Goal: Find specific page/section: Find specific page/section

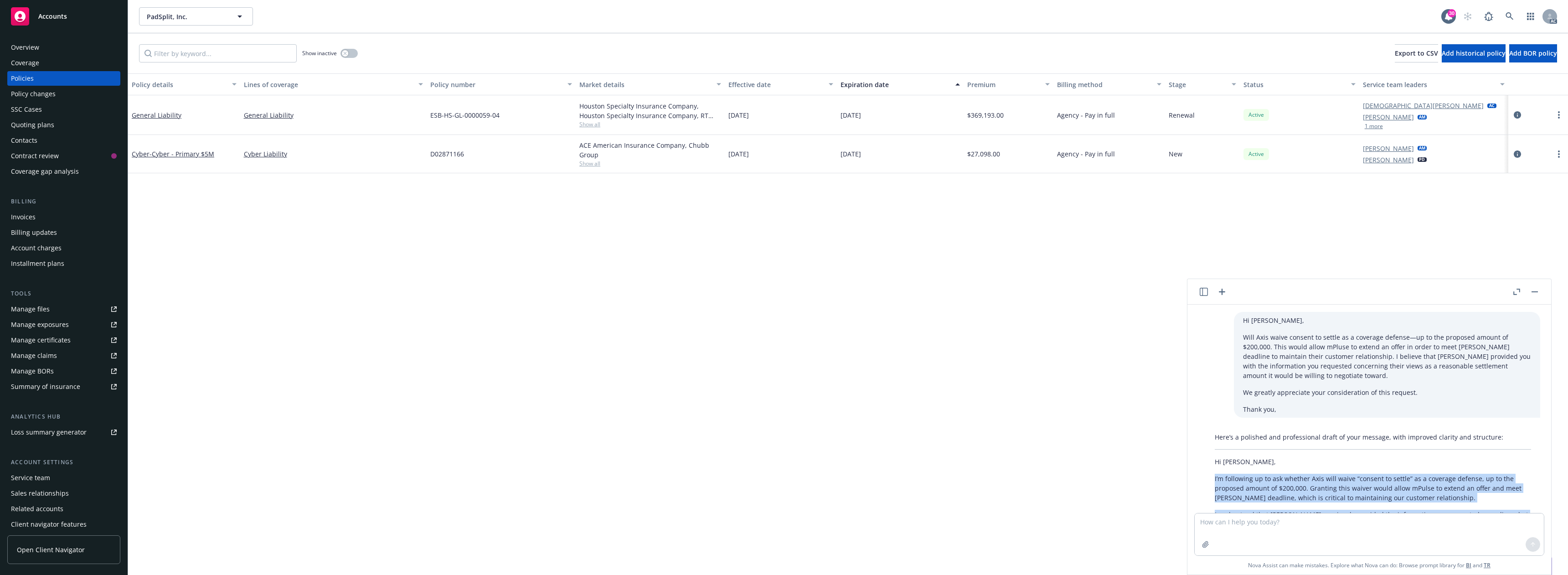
scroll to position [100, 0]
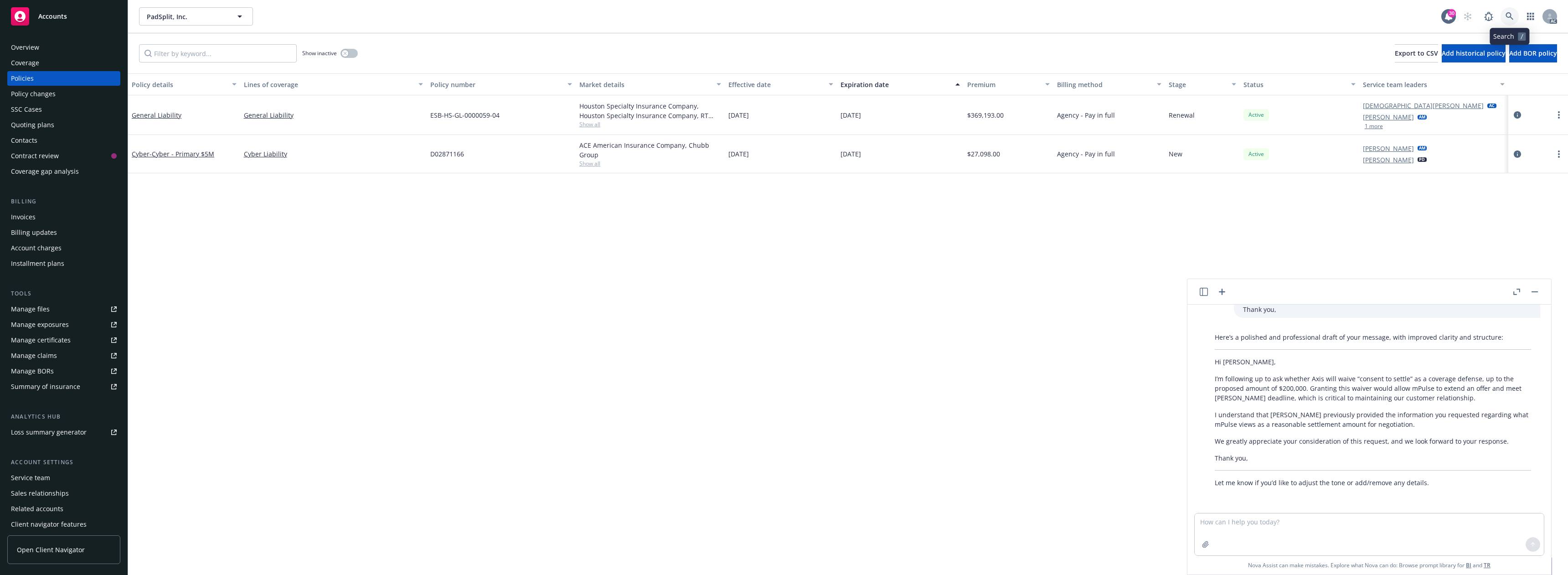
click at [1511, 15] on icon at bounding box center [1509, 16] width 8 height 8
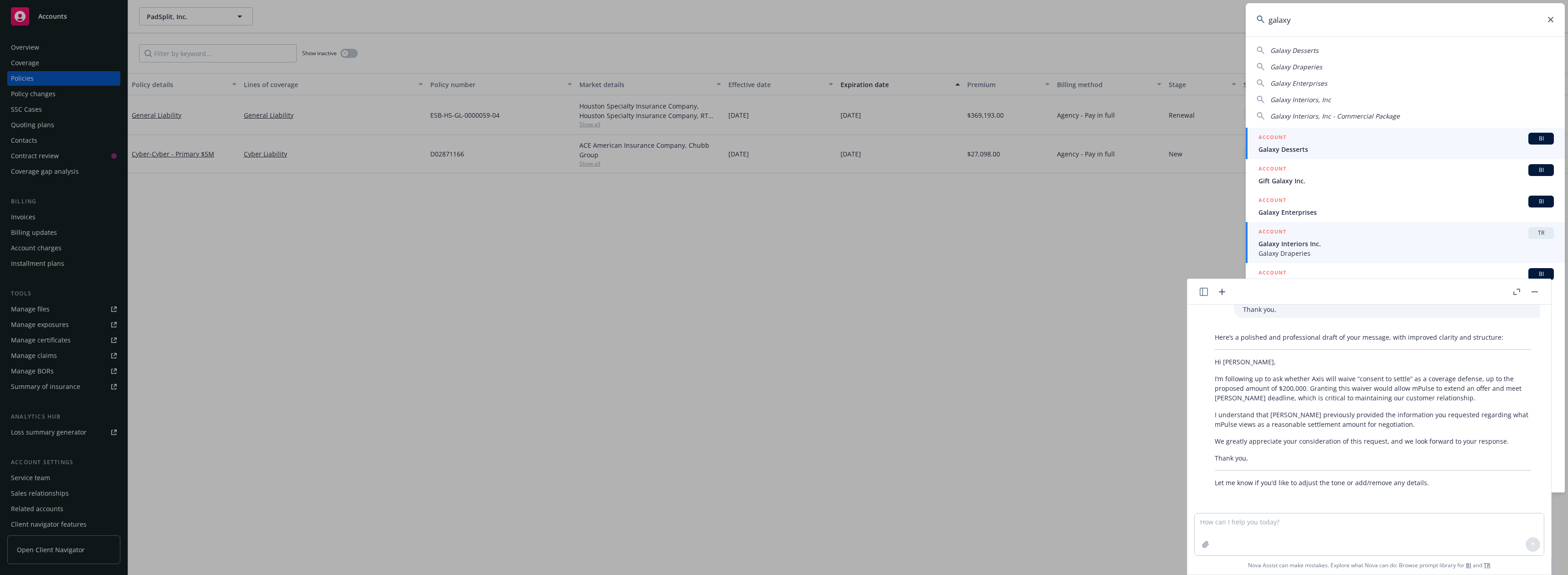
type input "galaxy"
click at [1307, 244] on span "Galaxy Interiors Inc." at bounding box center [1406, 244] width 295 height 10
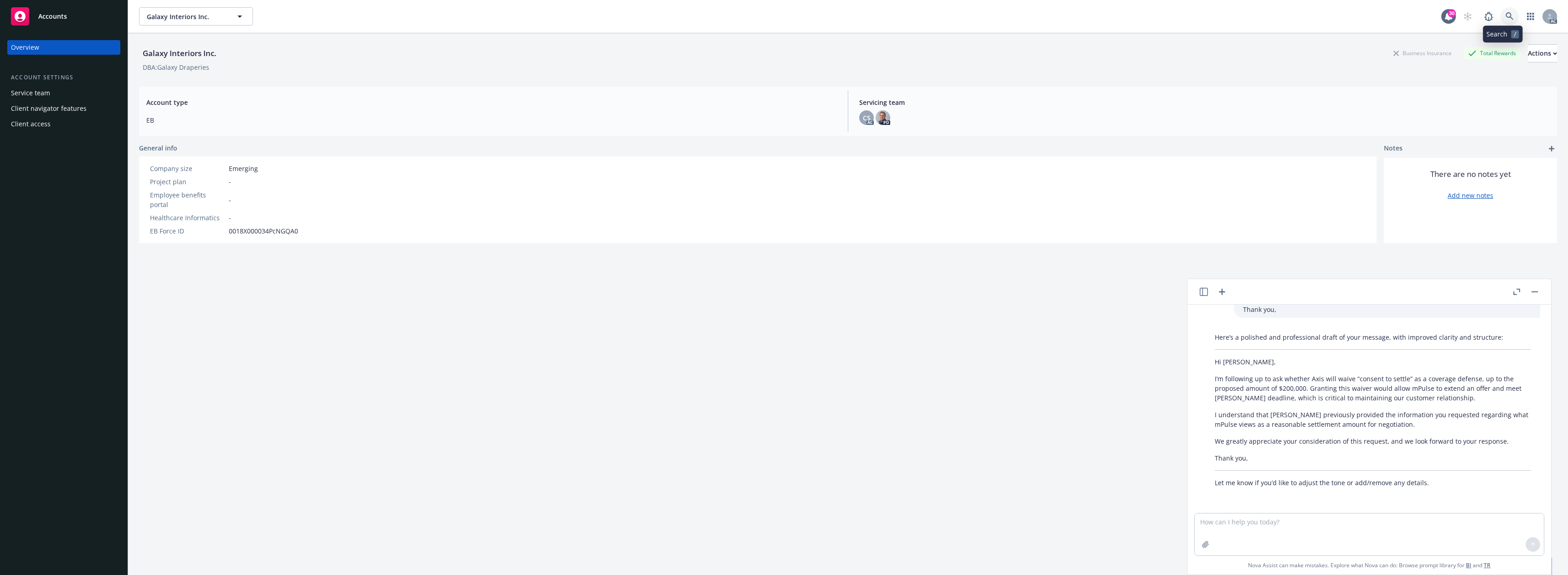
click at [1505, 18] on icon at bounding box center [1509, 16] width 8 height 8
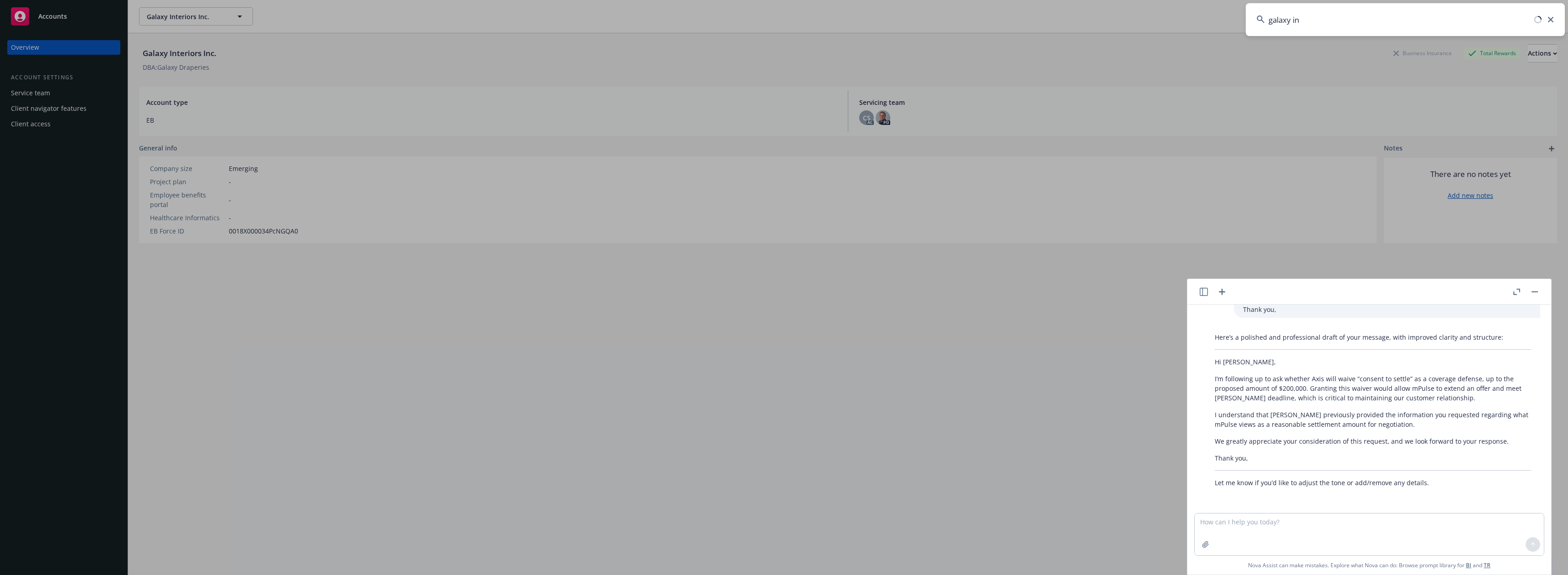
type input "galaxy int"
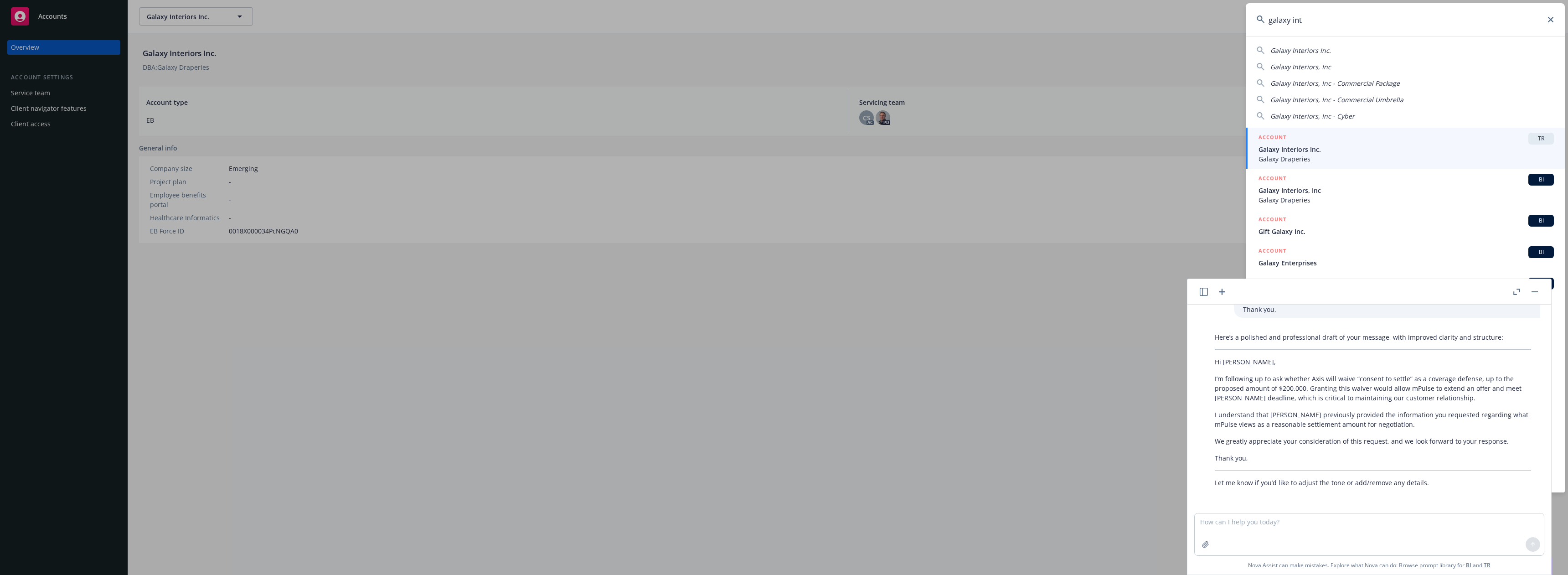
click at [1517, 290] on icon "button" at bounding box center [1516, 292] width 7 height 6
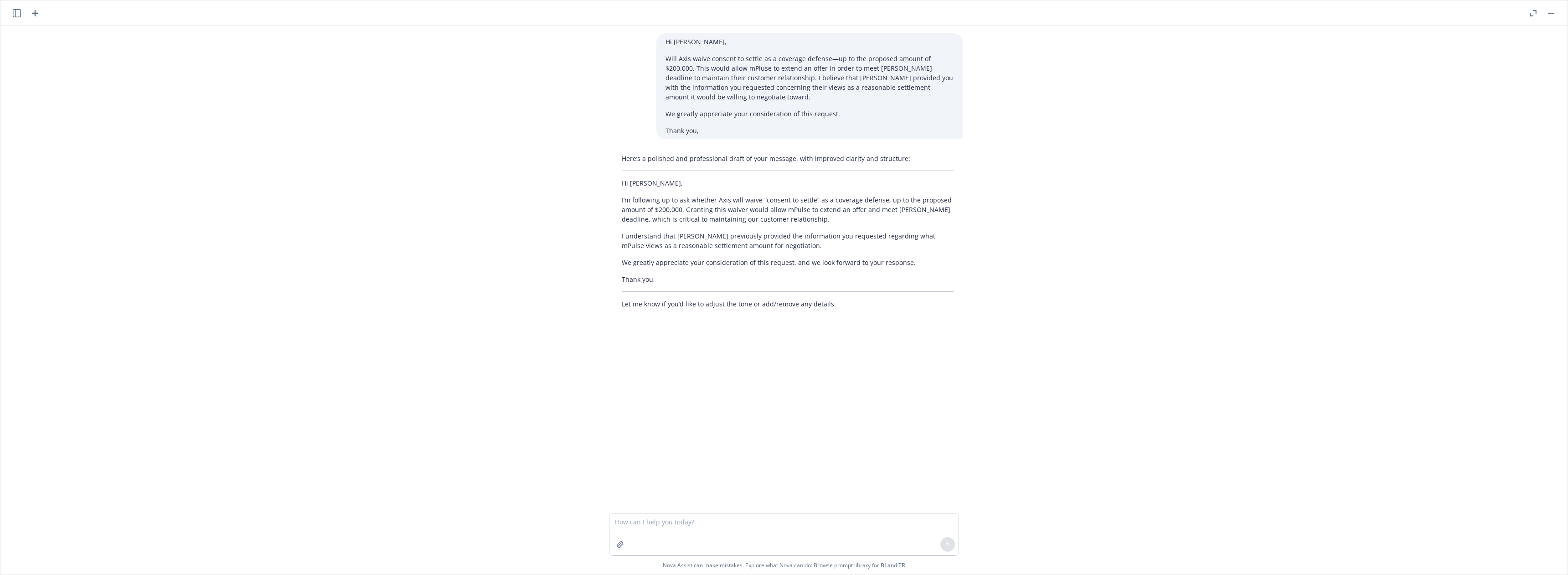
click at [1530, 15] on icon "button" at bounding box center [1531, 14] width 3 height 3
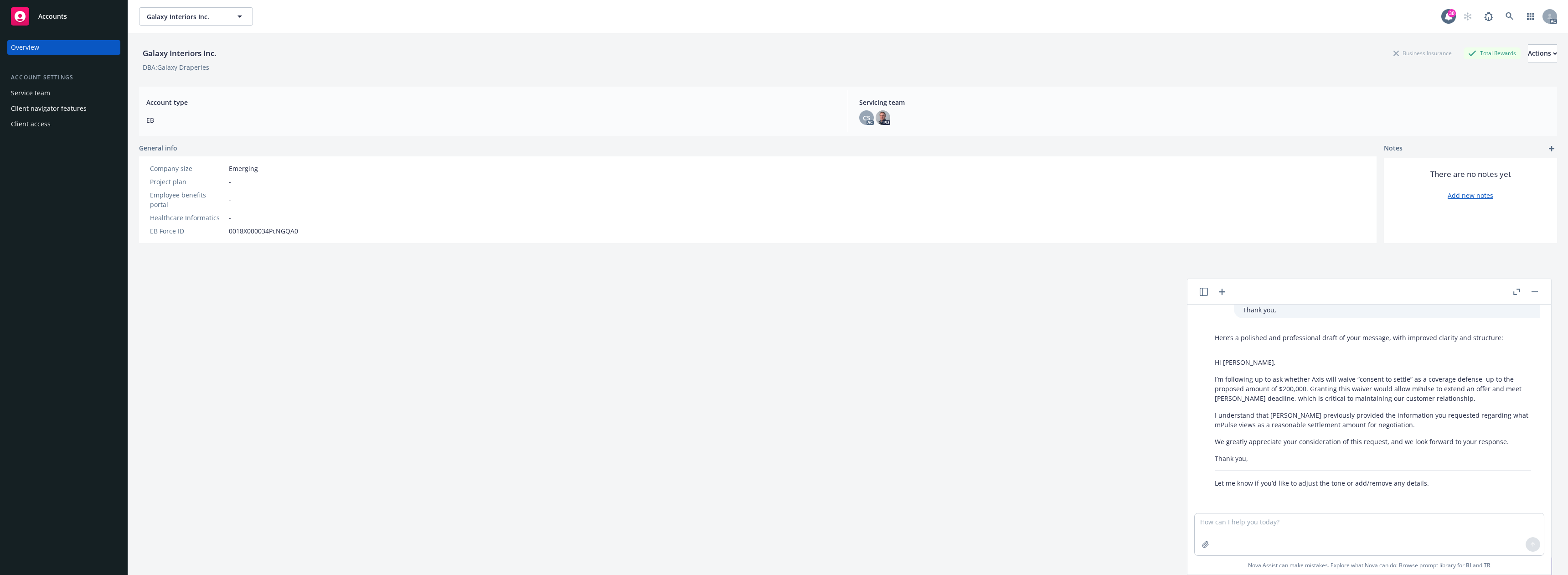
scroll to position [100, 0]
click at [1505, 15] on icon at bounding box center [1509, 16] width 8 height 8
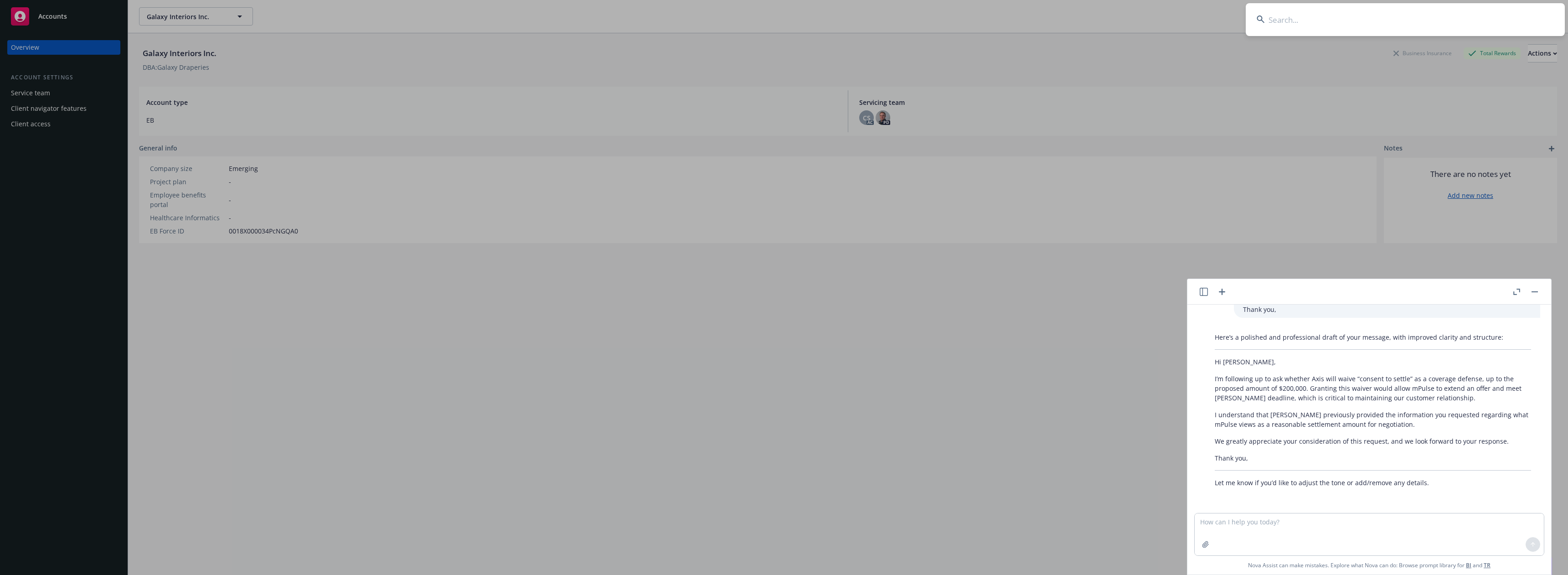
click at [1339, 19] on input at bounding box center [1405, 19] width 319 height 33
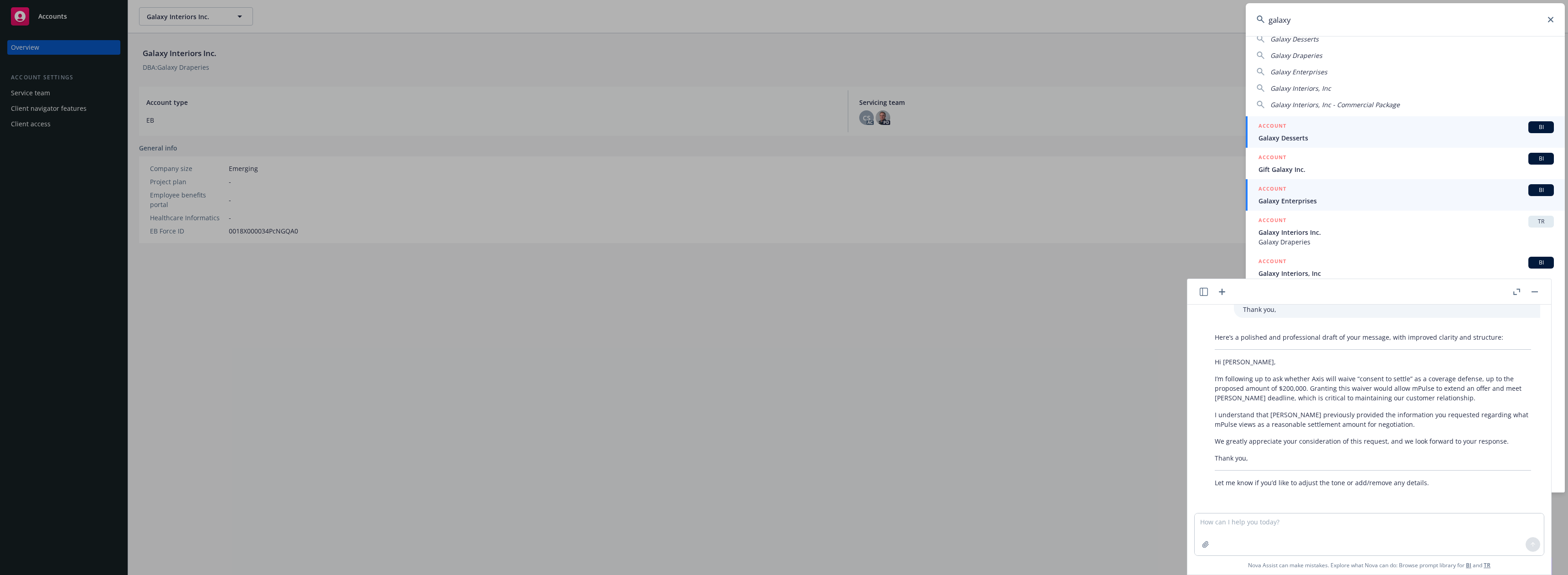
scroll to position [13, 0]
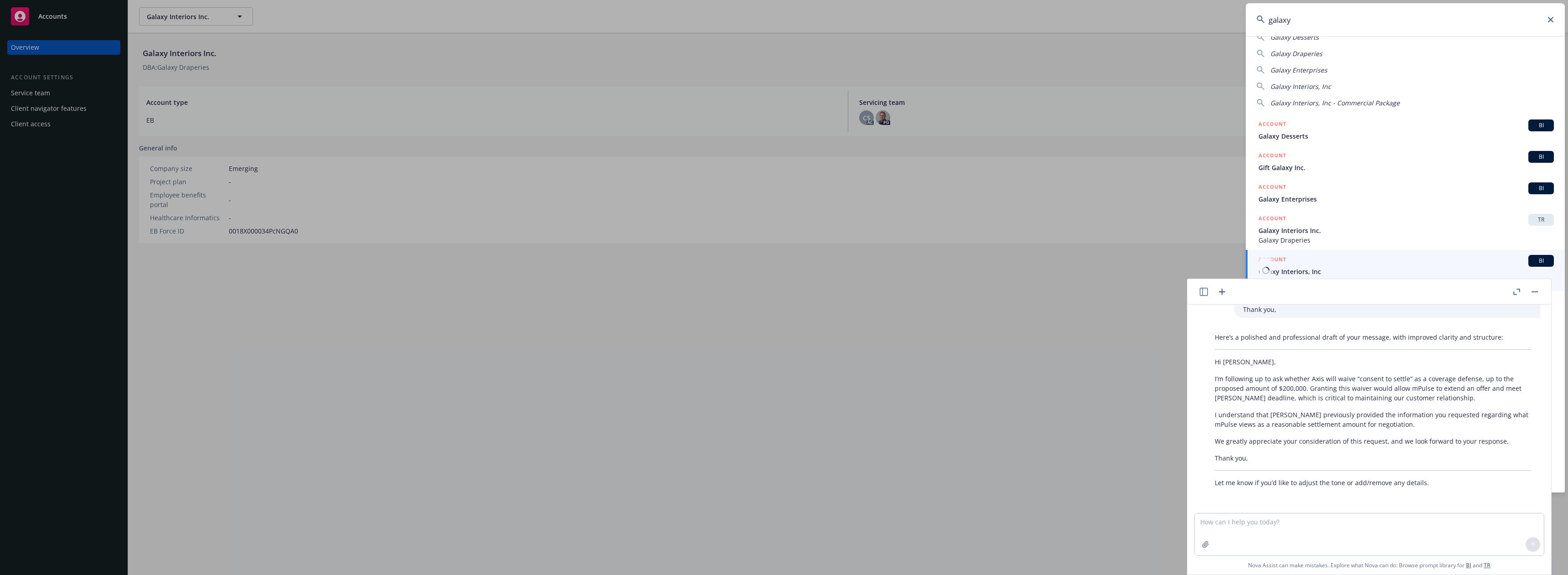
type input "galaxy"
click at [1284, 263] on h5 "ACCOUNT" at bounding box center [1273, 261] width 28 height 11
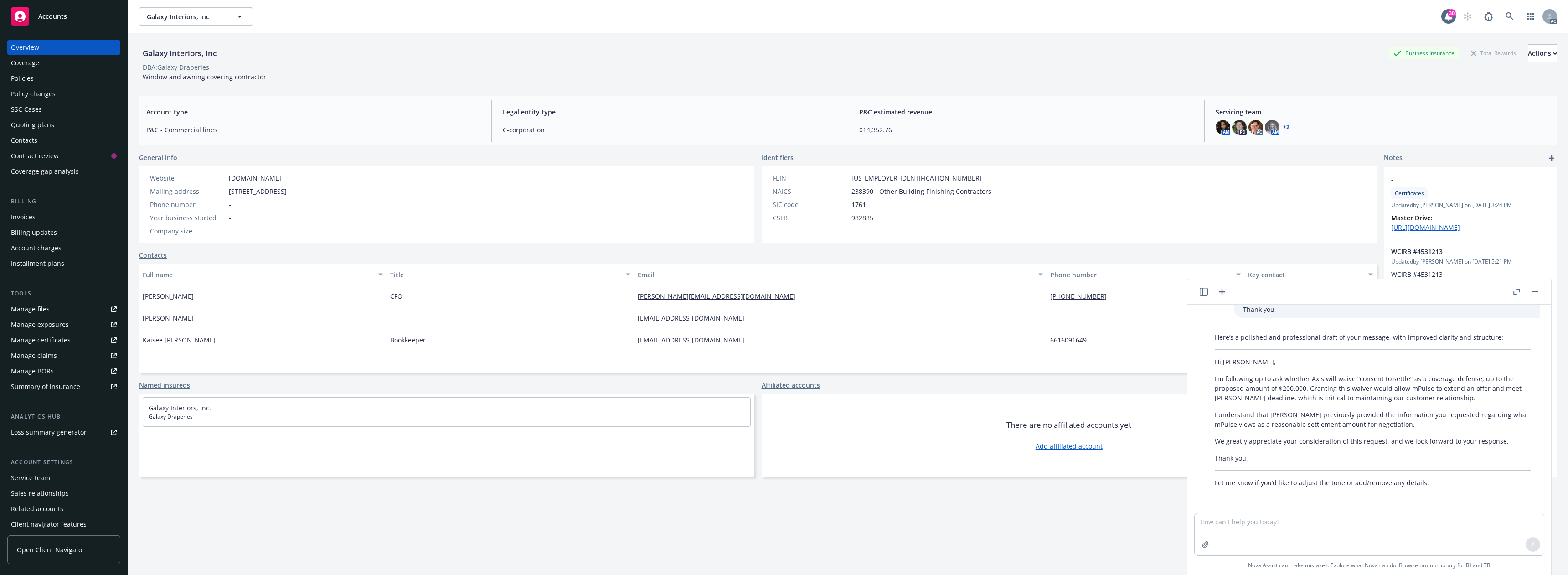
click at [52, 82] on div "Policies" at bounding box center [64, 79] width 106 height 15
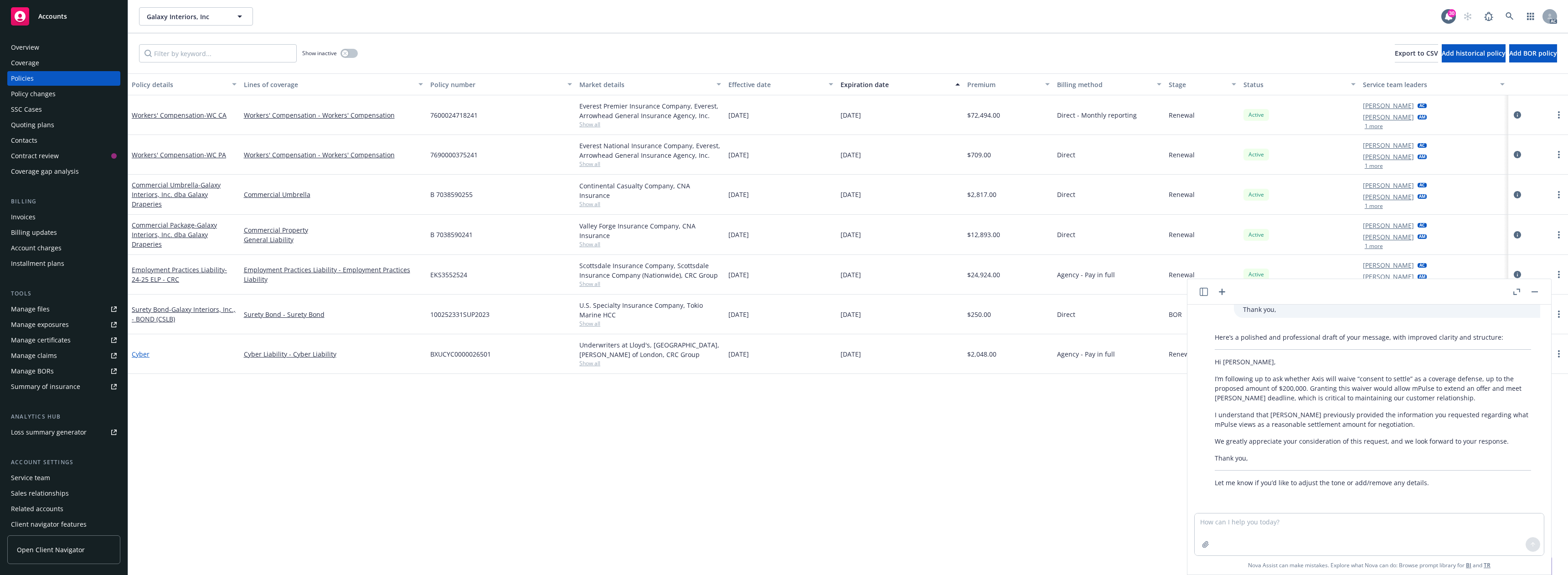
click at [142, 356] on link "Cyber" at bounding box center [140, 354] width 18 height 9
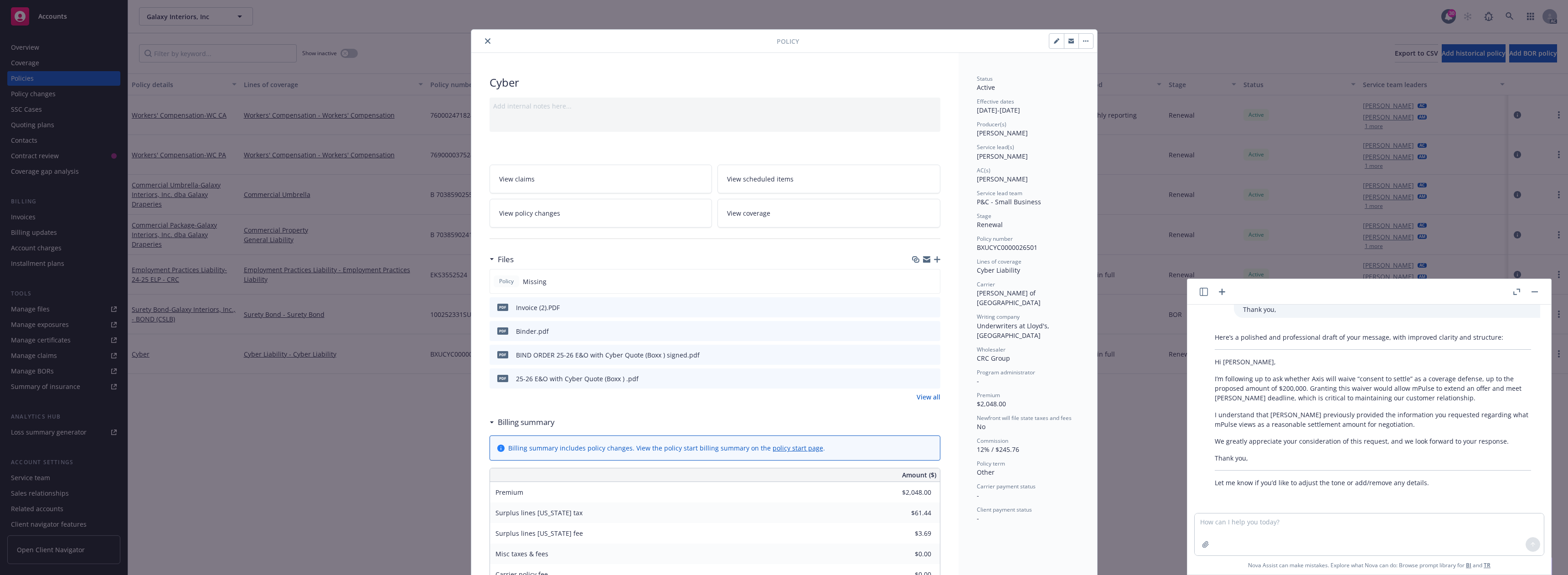
click at [485, 40] on icon "close" at bounding box center [488, 41] width 5 height 5
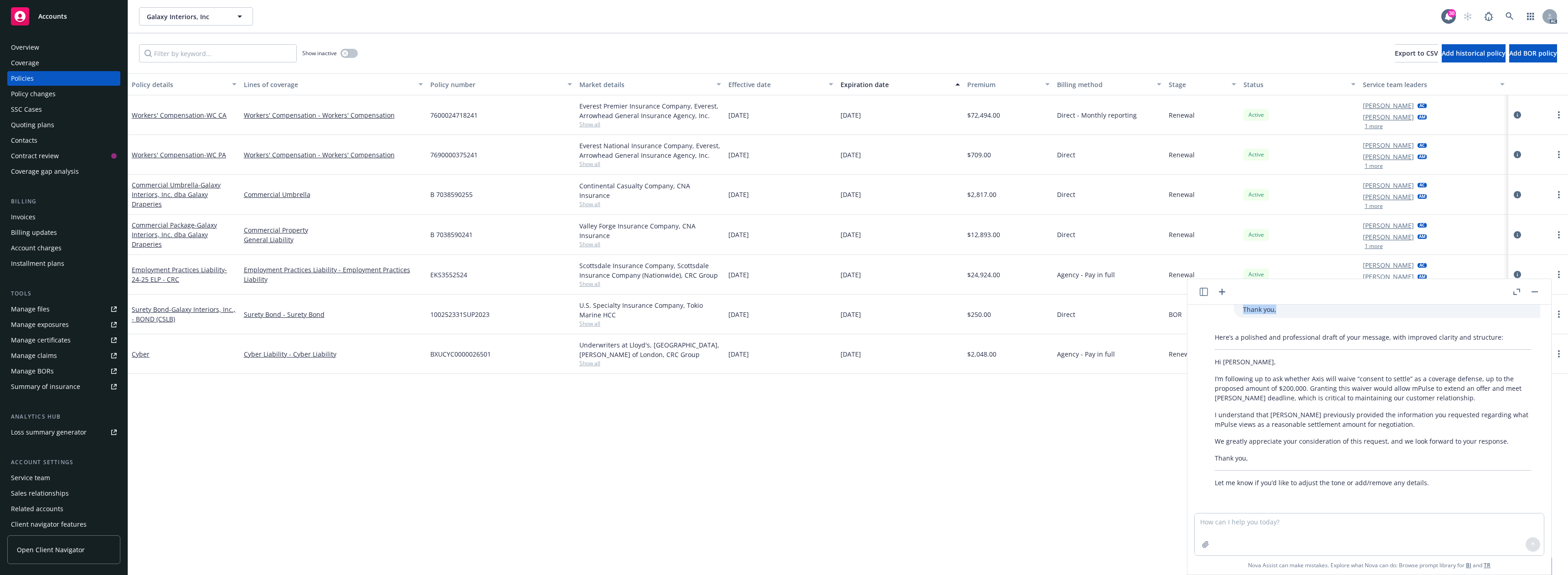
scroll to position [93, 0]
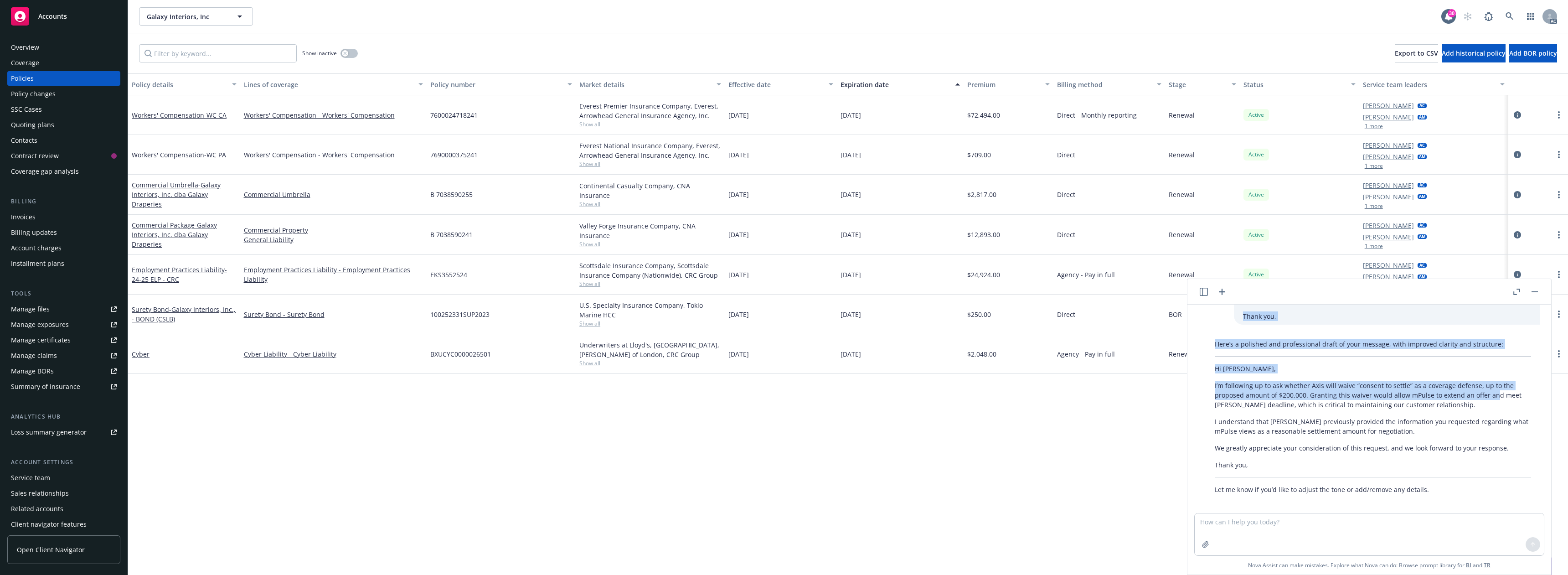
drag, startPoint x: 1460, startPoint y: 290, endPoint x: 1490, endPoint y: 390, distance: 104.4
click at [1491, 393] on div "Hi [PERSON_NAME], [PERSON_NAME] waive consent to settle as a coverage defense—u…" at bounding box center [1370, 426] width 364 height 295
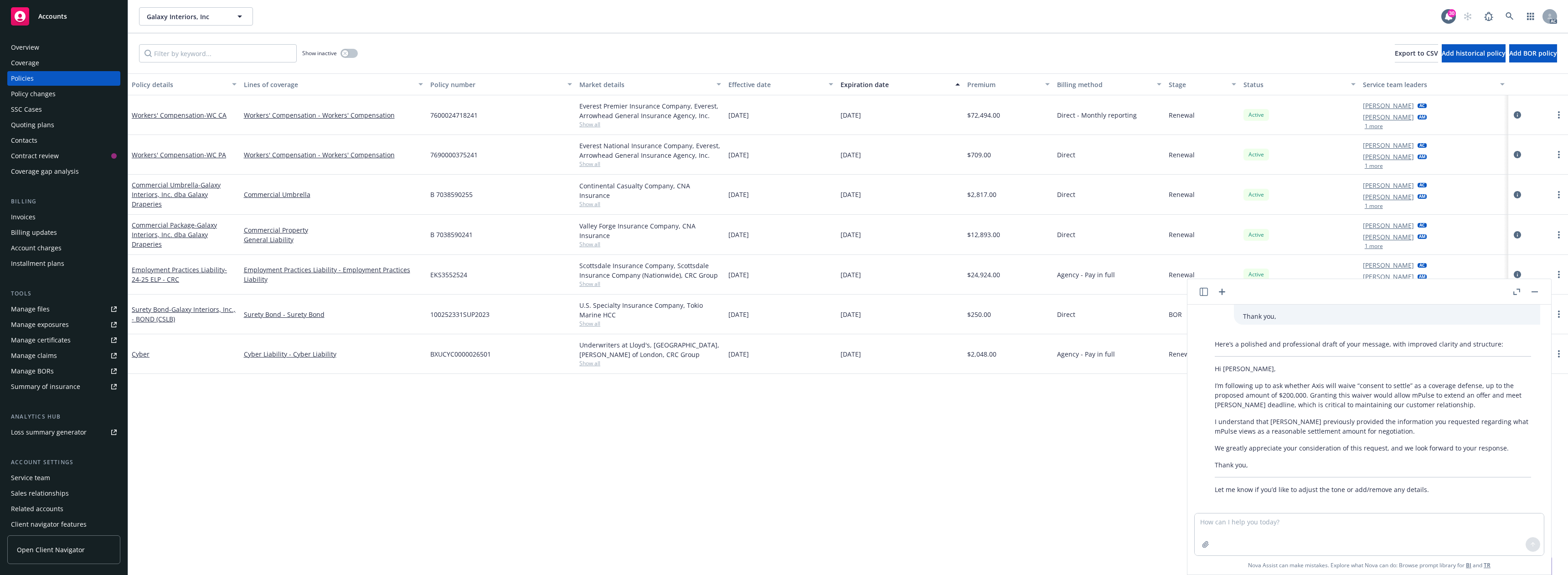
click at [1454, 281] on header at bounding box center [1370, 292] width 364 height 26
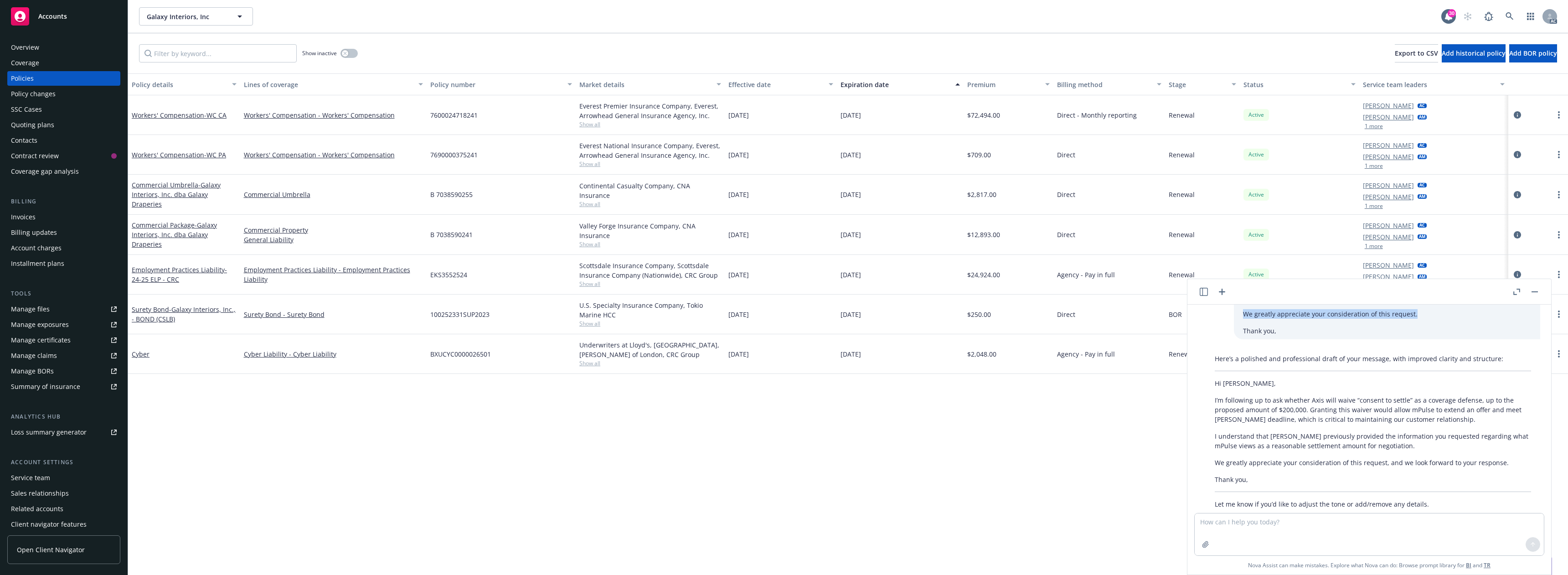
drag, startPoint x: 1418, startPoint y: 284, endPoint x: 1425, endPoint y: 315, distance: 31.8
click at [1425, 315] on div "Hi [PERSON_NAME], [PERSON_NAME] waive consent to settle as a coverage defense—u…" at bounding box center [1370, 426] width 364 height 295
click at [1538, 294] on button "button" at bounding box center [1535, 292] width 11 height 11
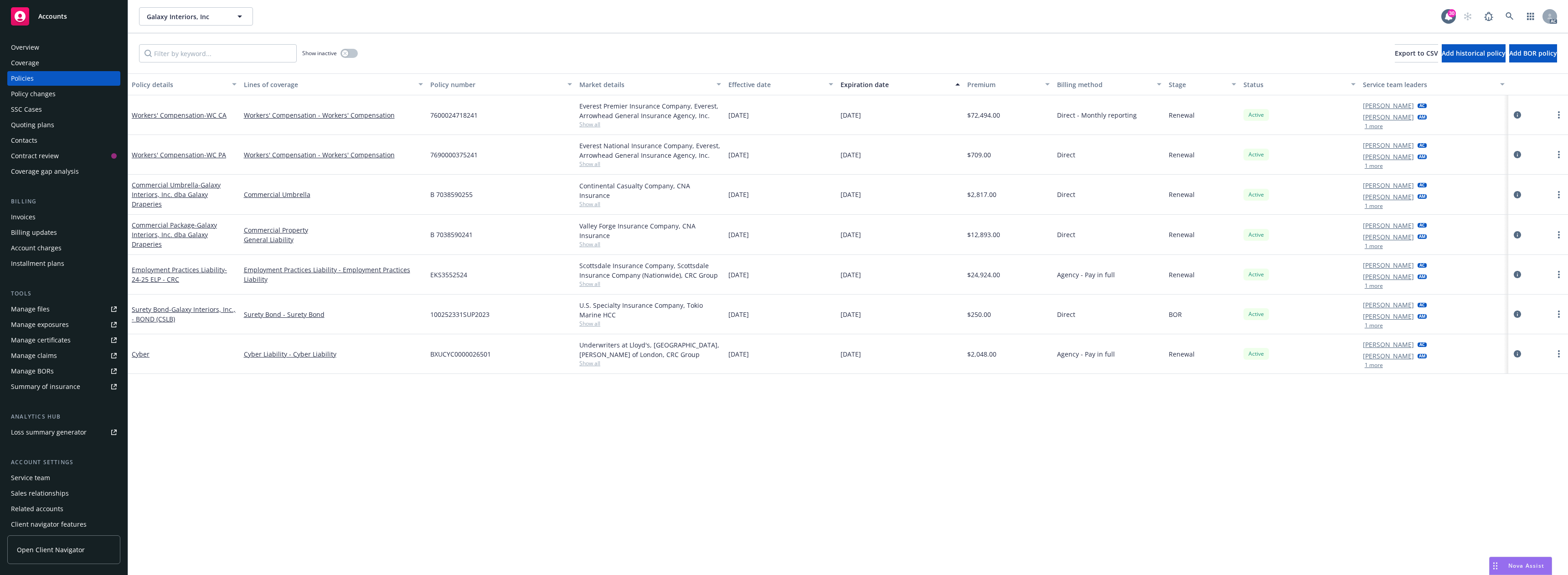
click at [1374, 362] on button "1 more" at bounding box center [1374, 365] width 18 height 5
